Goal: Task Accomplishment & Management: Complete application form

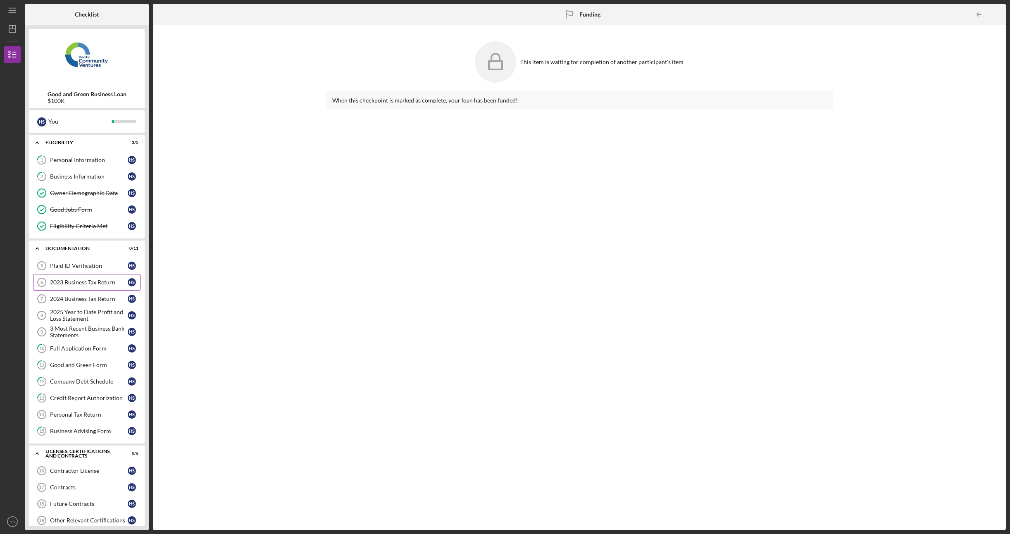
click at [99, 284] on link "2023 Business Tax Return 6 2023 Business Tax Return H S" at bounding box center [86, 282] width 107 height 17
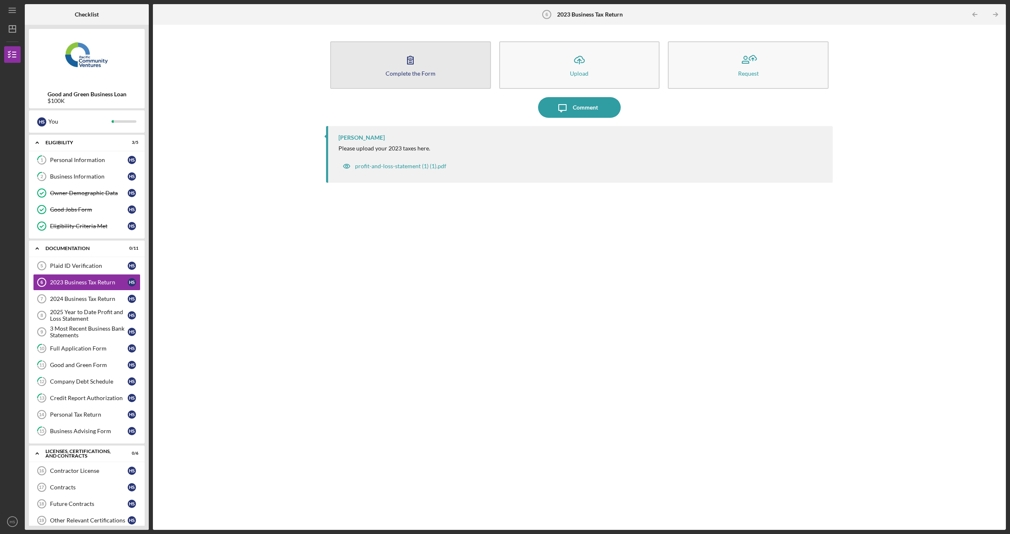
click at [469, 75] on button "Complete the Form Form" at bounding box center [410, 65] width 161 height 48
click at [384, 56] on button "Complete the Form Form" at bounding box center [410, 65] width 161 height 48
click at [98, 303] on link "2024 Business Tax Return 7 2024 Business Tax Return H S" at bounding box center [86, 299] width 107 height 17
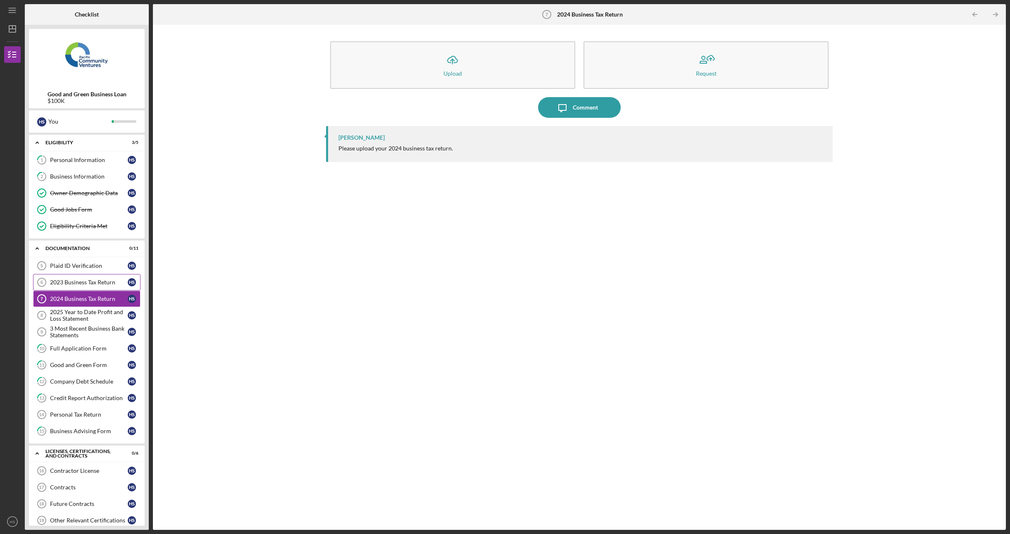
click at [97, 282] on div "2023 Business Tax Return" at bounding box center [89, 282] width 78 height 7
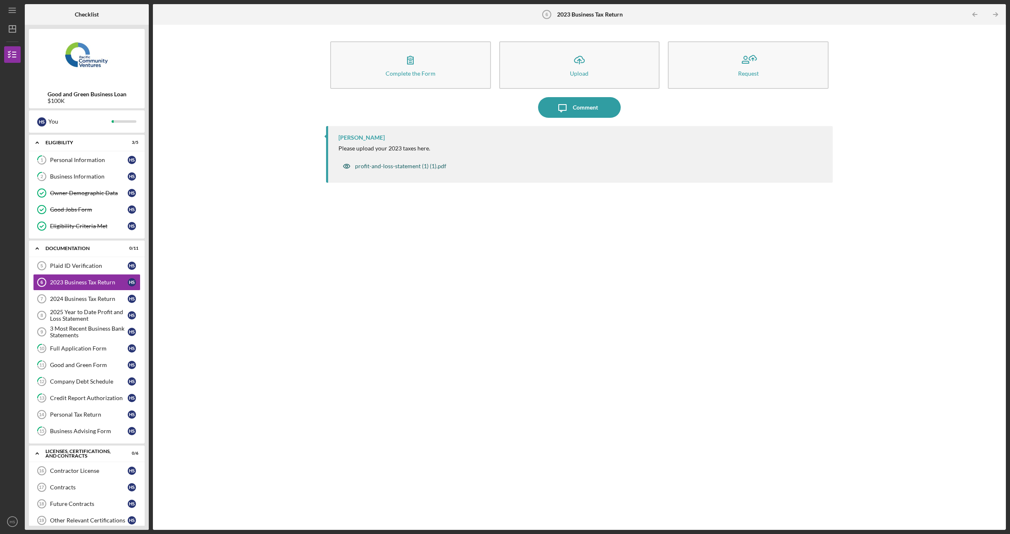
click at [373, 164] on div "profit-and-loss-statement (1) (1).pdf" at bounding box center [400, 166] width 91 height 7
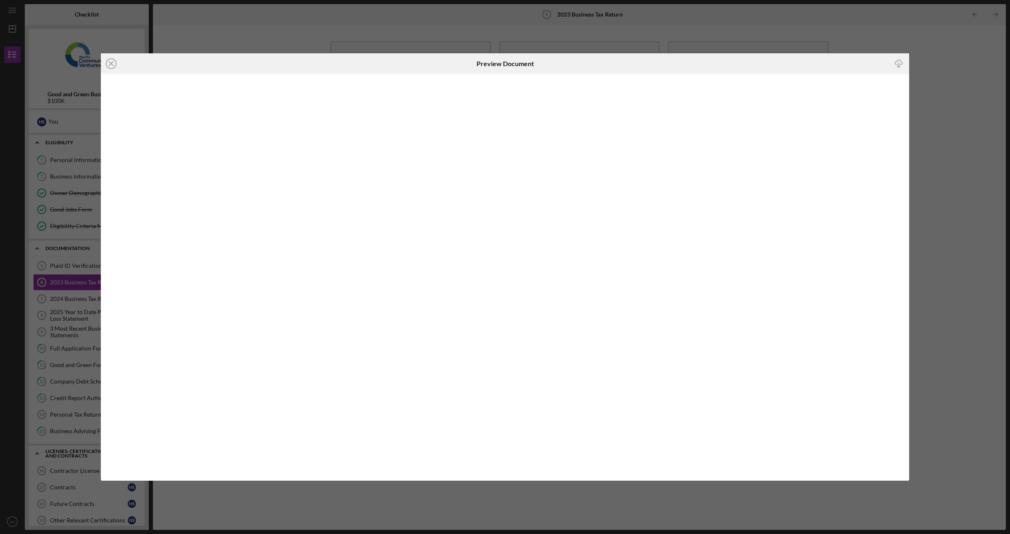
click at [703, 20] on div "Icon/Close Preview Document Icon/Download" at bounding box center [505, 267] width 1010 height 534
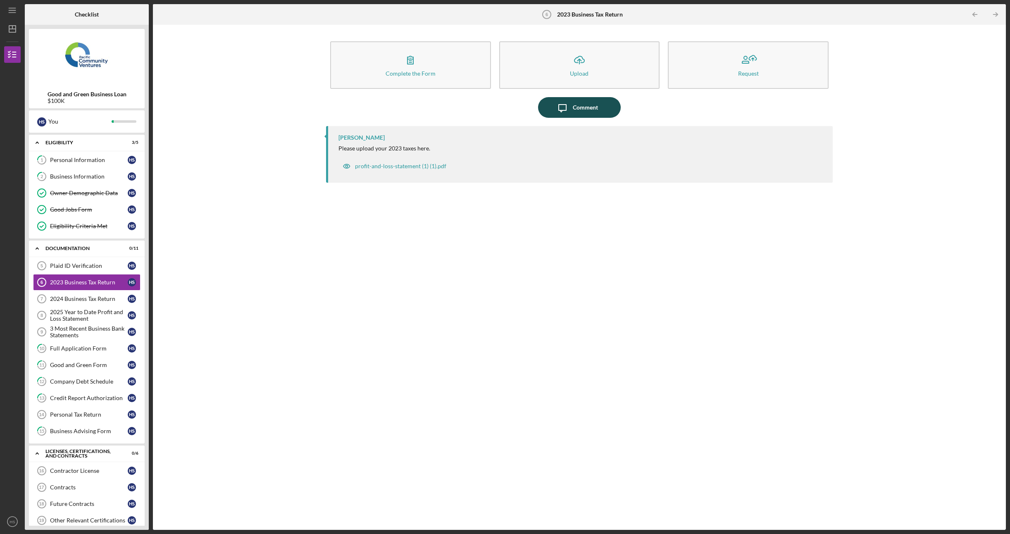
click at [597, 107] on div "Comment" at bounding box center [585, 107] width 25 height 21
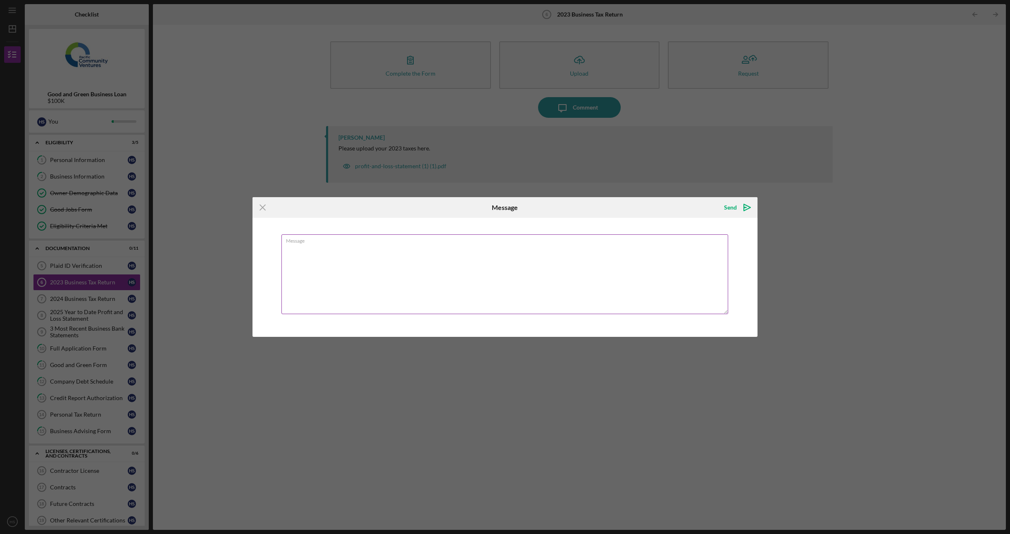
click at [411, 292] on textarea "Message" at bounding box center [505, 274] width 447 height 80
type textarea "Was not in business in [DATE]"
drag, startPoint x: 738, startPoint y: 208, endPoint x: 800, endPoint y: 222, distance: 62.7
click at [739, 208] on icon "Icon/icon-invite-send" at bounding box center [747, 207] width 21 height 21
click at [905, 230] on div "Icon/Menu Close Message Sending Message Was not in business in [DATE] Cancel Se…" at bounding box center [505, 267] width 1010 height 534
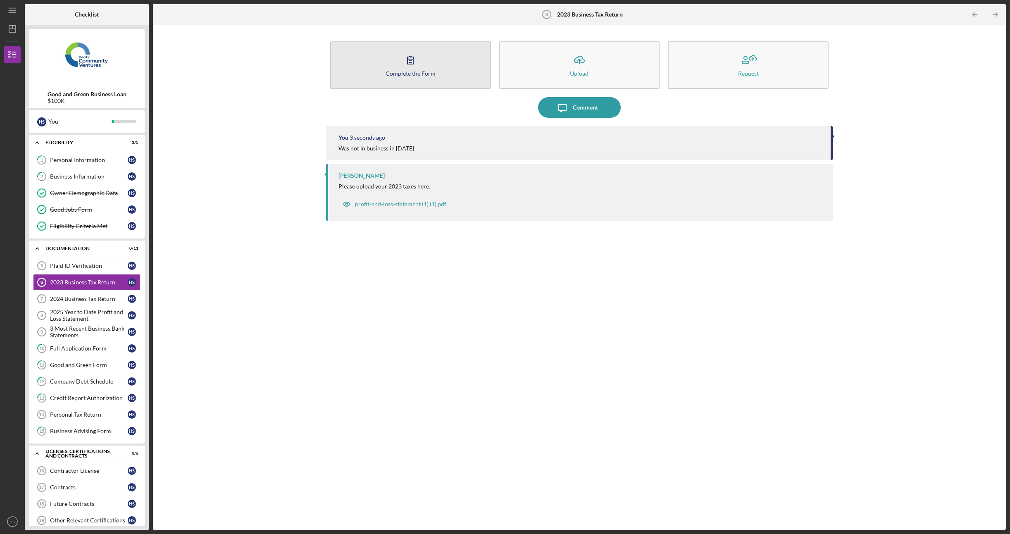
click at [420, 76] on button "Complete the Form Form" at bounding box center [410, 65] width 161 height 48
click at [82, 317] on div "2025 Year to Date Profit and Loss Statement" at bounding box center [89, 315] width 78 height 13
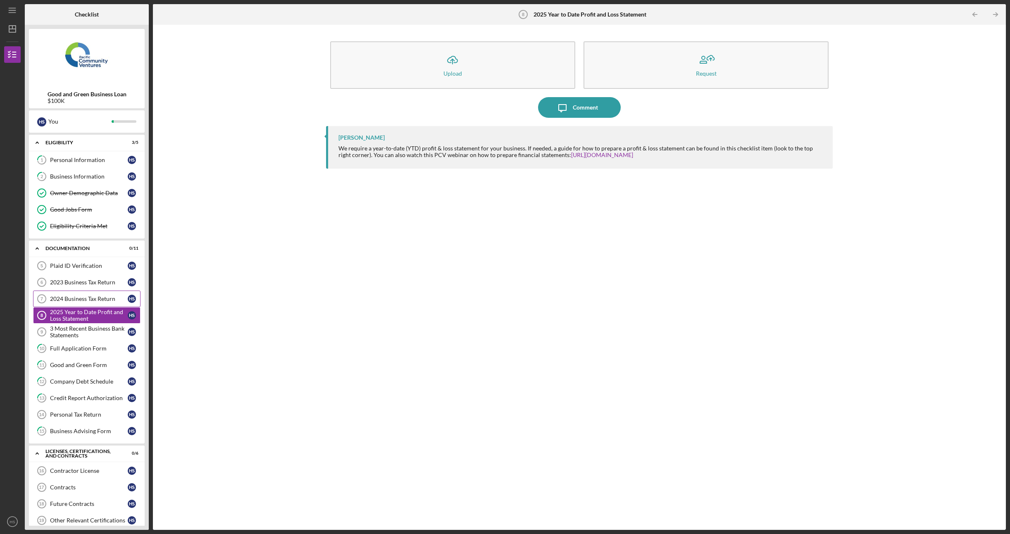
click at [88, 299] on div "2024 Business Tax Return" at bounding box center [89, 299] width 78 height 7
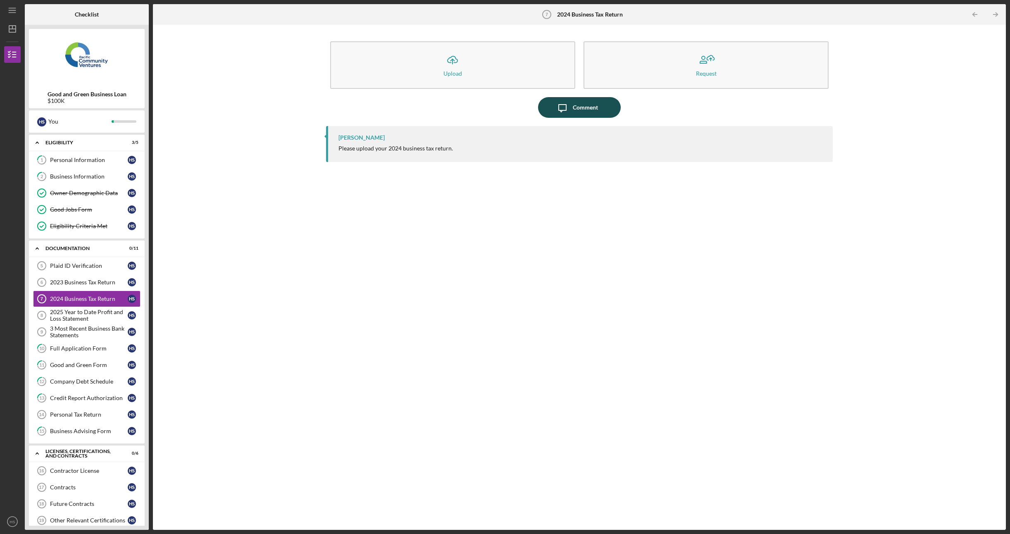
click at [548, 108] on button "Icon/Message Comment" at bounding box center [579, 107] width 83 height 21
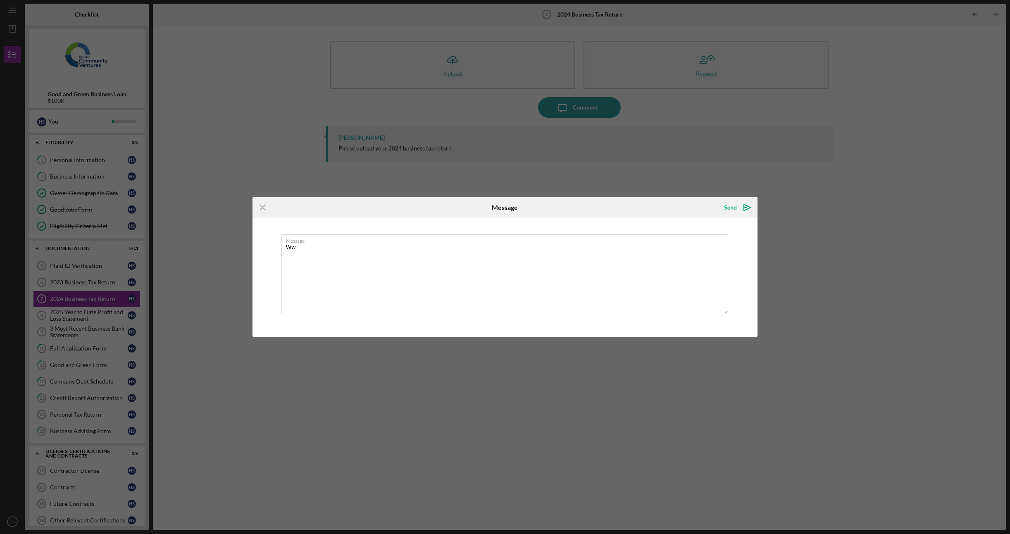
type textarea "W"
type textarea "Business was established in [DATE]"
click at [745, 207] on icon "Icon/icon-invite-send" at bounding box center [747, 207] width 21 height 21
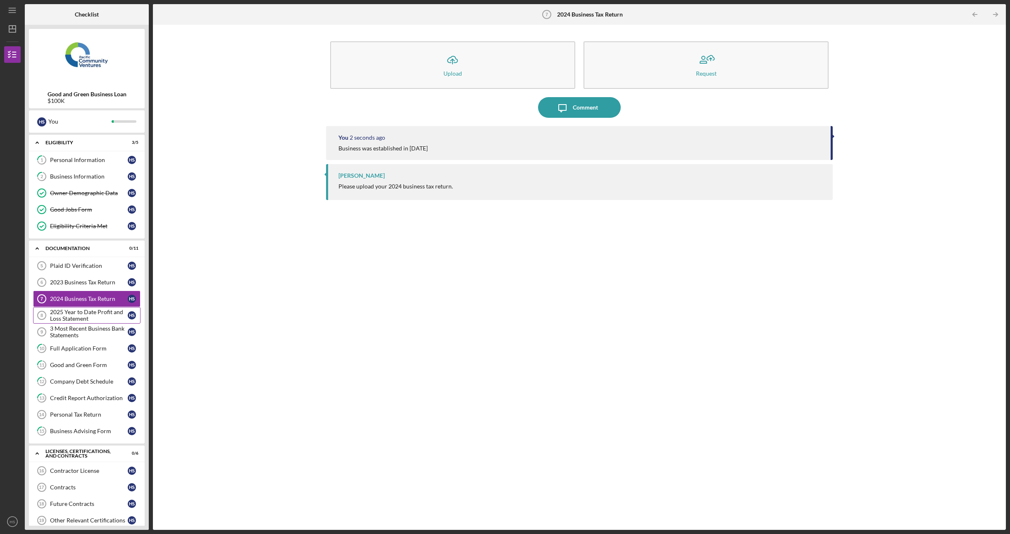
click at [75, 312] on div "2025 Year to Date Profit and Loss Statement" at bounding box center [89, 315] width 78 height 13
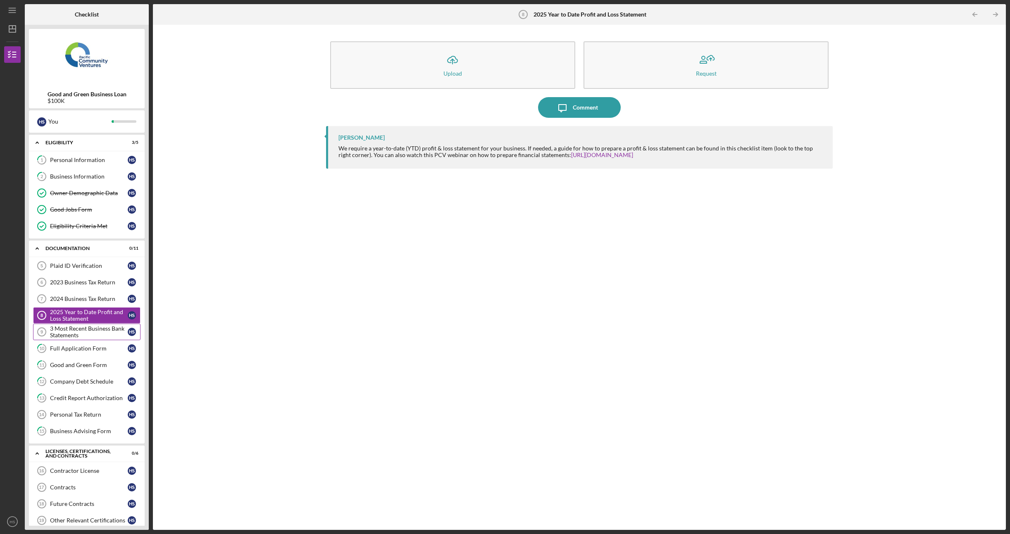
click at [101, 325] on div "3 Most Recent Business Bank Statements" at bounding box center [89, 331] width 78 height 13
click at [107, 346] on div "Full Application Form" at bounding box center [89, 348] width 78 height 7
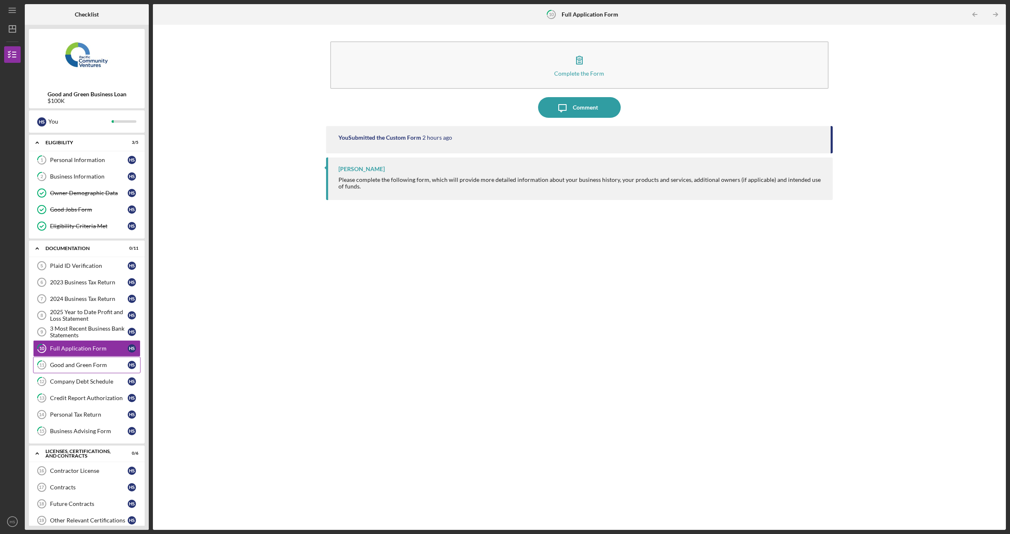
click at [109, 363] on div "Good and Green Form" at bounding box center [89, 365] width 78 height 7
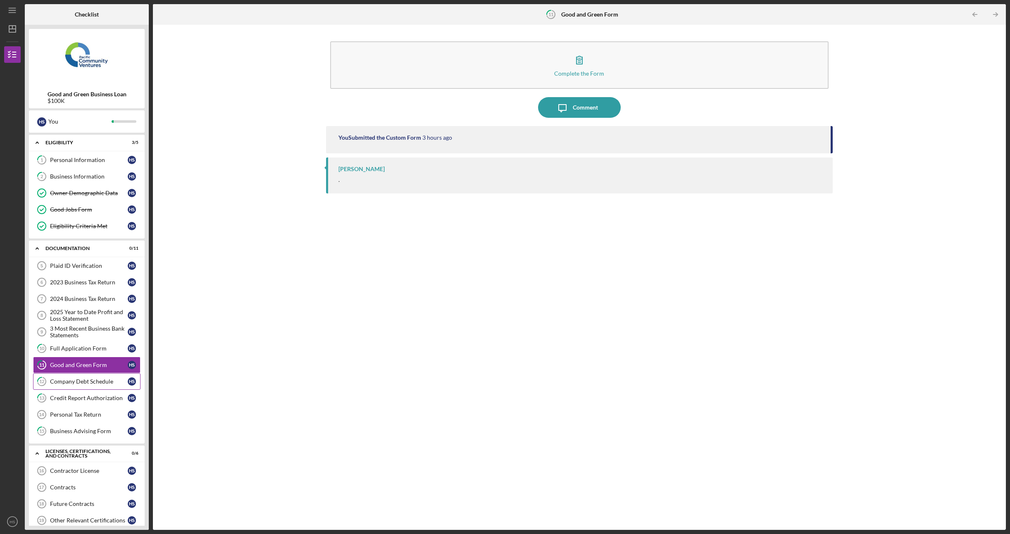
click at [108, 373] on link "12 Company Debt Schedule H S" at bounding box center [86, 381] width 107 height 17
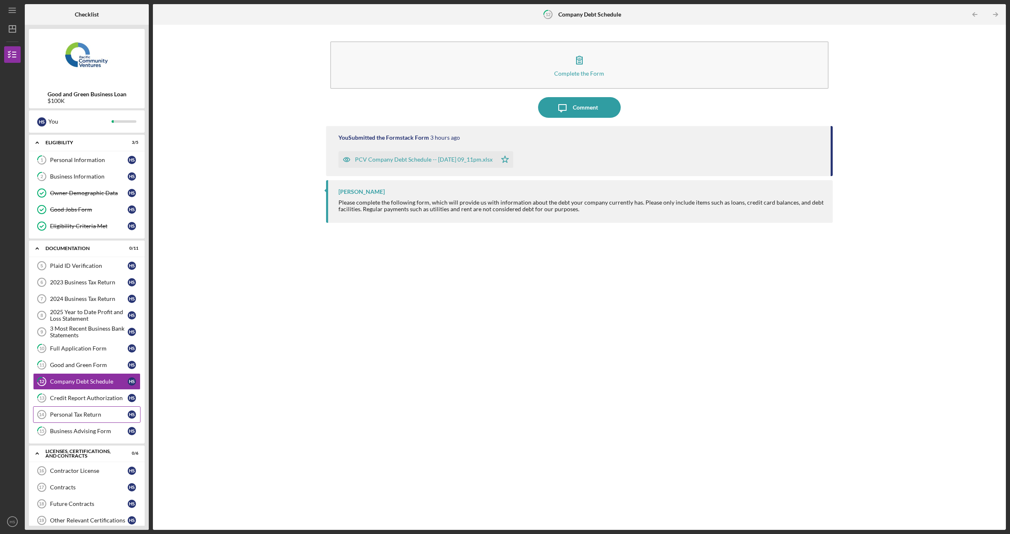
click at [93, 411] on div "Personal Tax Return" at bounding box center [89, 414] width 78 height 7
